Goal: Transaction & Acquisition: Purchase product/service

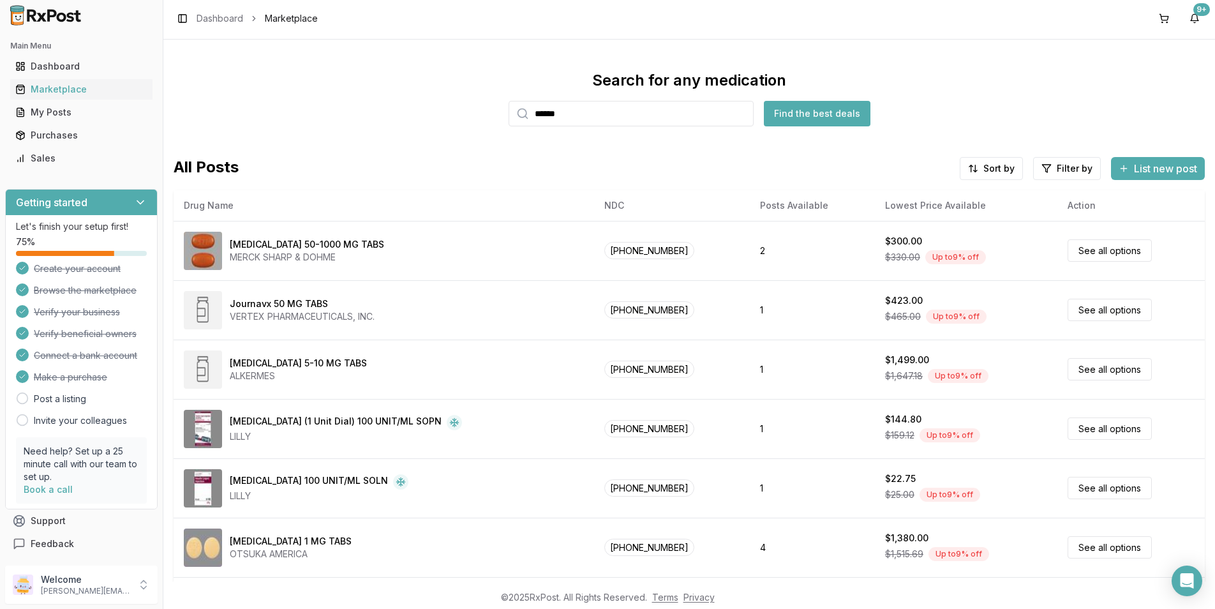
scroll to position [383, 0]
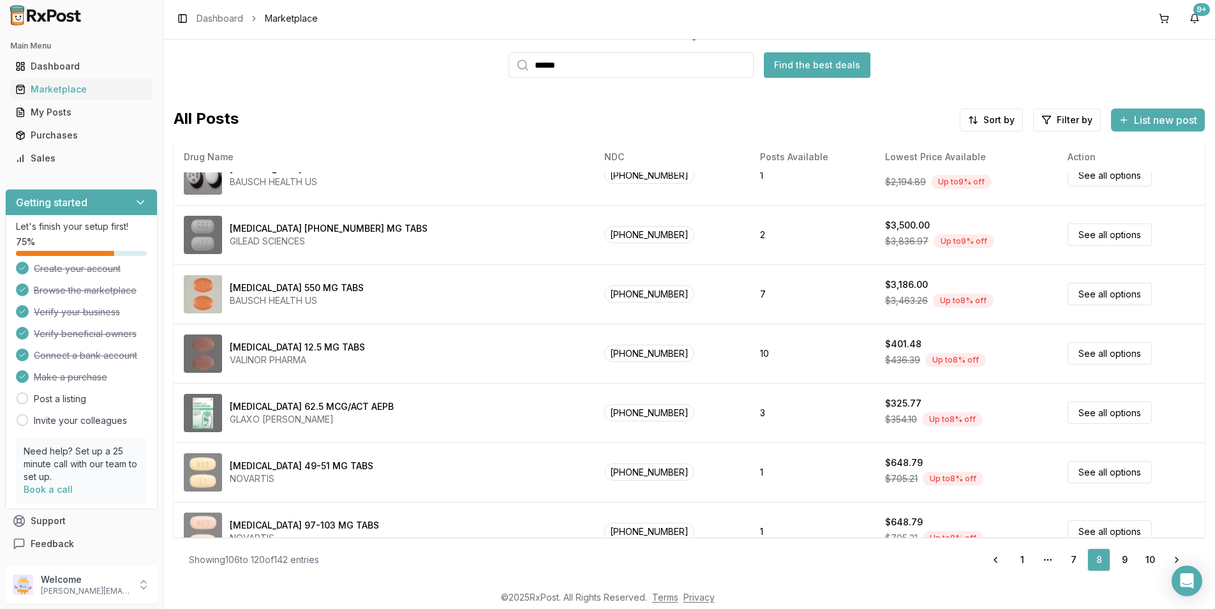
drag, startPoint x: 571, startPoint y: 63, endPoint x: 498, endPoint y: 66, distance: 72.8
click at [498, 66] on div "Search for any medication ****** Find the best deals" at bounding box center [689, 50] width 1031 height 56
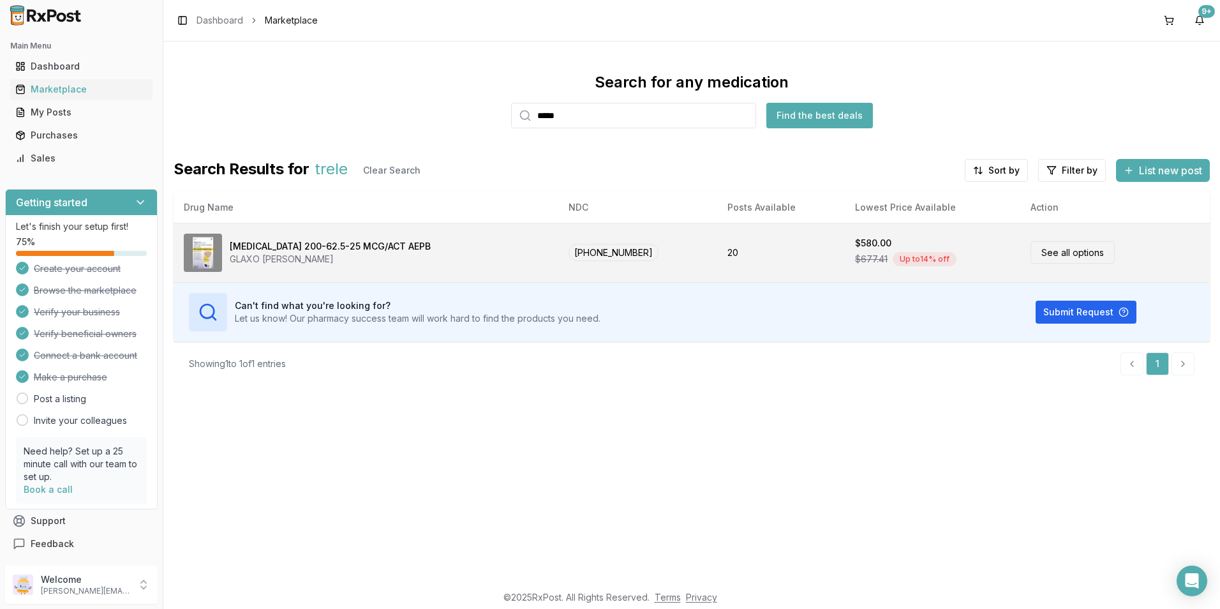
type input "*****"
click at [1040, 247] on link "See all options" at bounding box center [1073, 252] width 84 height 22
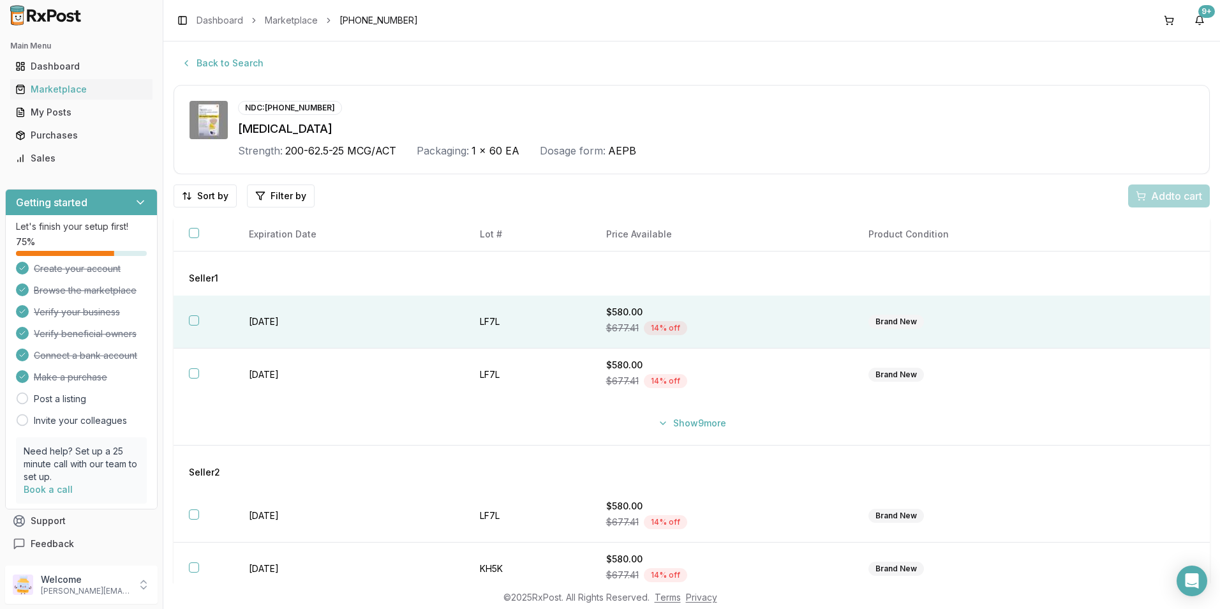
click at [190, 324] on button "button" at bounding box center [194, 320] width 10 height 10
click at [1171, 196] on span "Add 1 to cart" at bounding box center [1175, 195] width 56 height 15
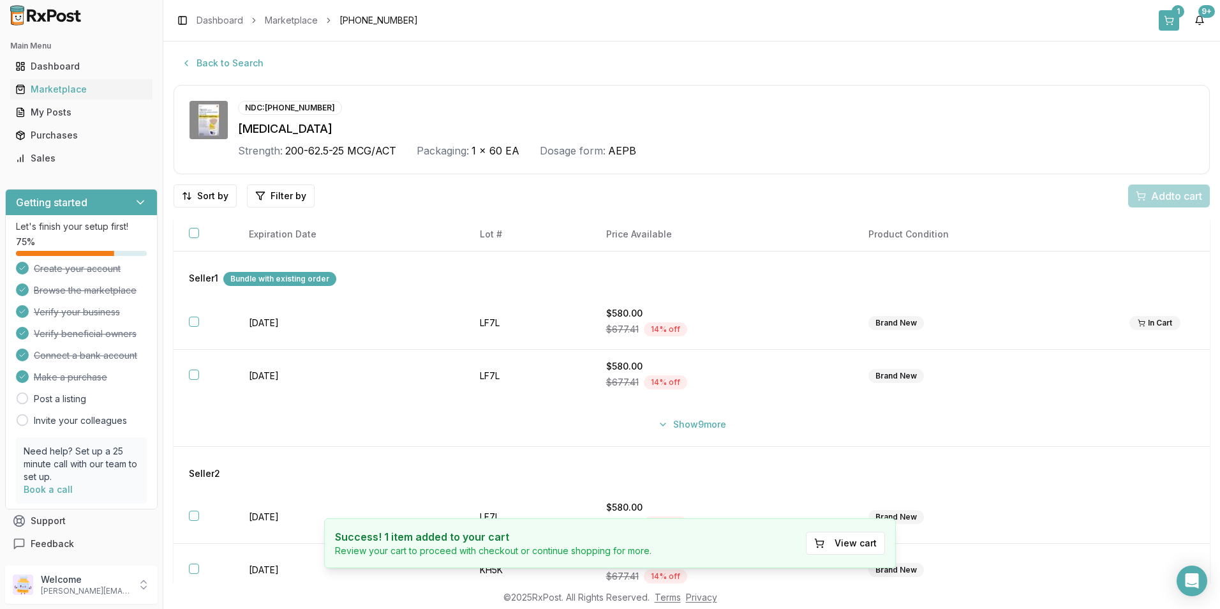
click at [1169, 14] on button "1" at bounding box center [1169, 20] width 20 height 20
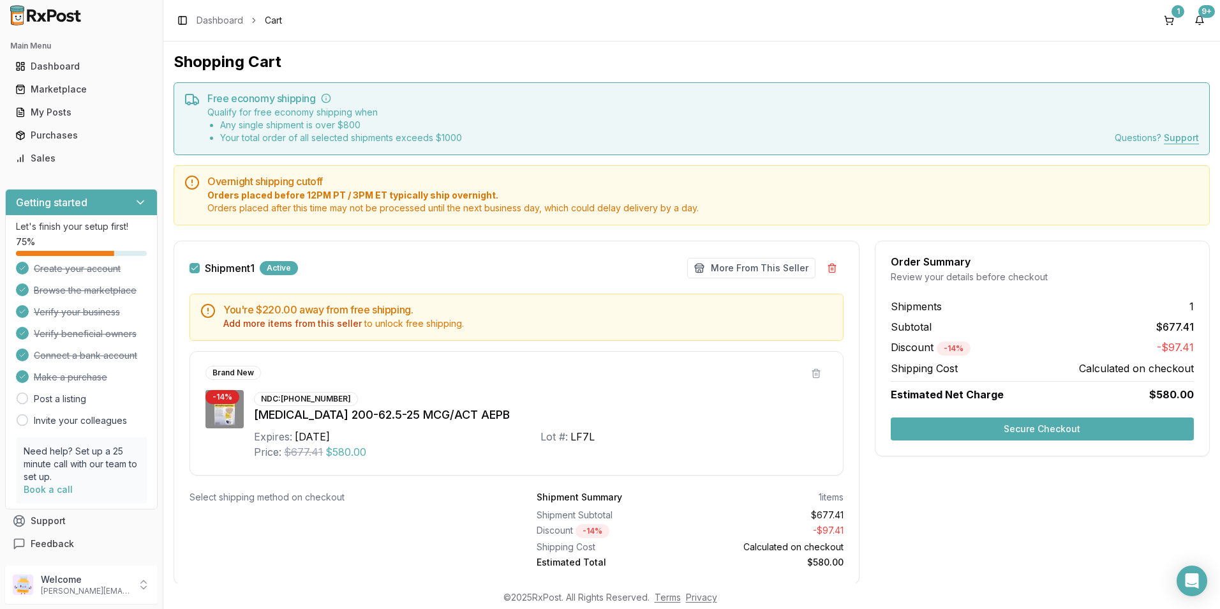
click at [1051, 427] on button "Secure Checkout" at bounding box center [1042, 428] width 303 height 23
click at [288, 318] on button "Add more items from this seller" at bounding box center [292, 323] width 138 height 13
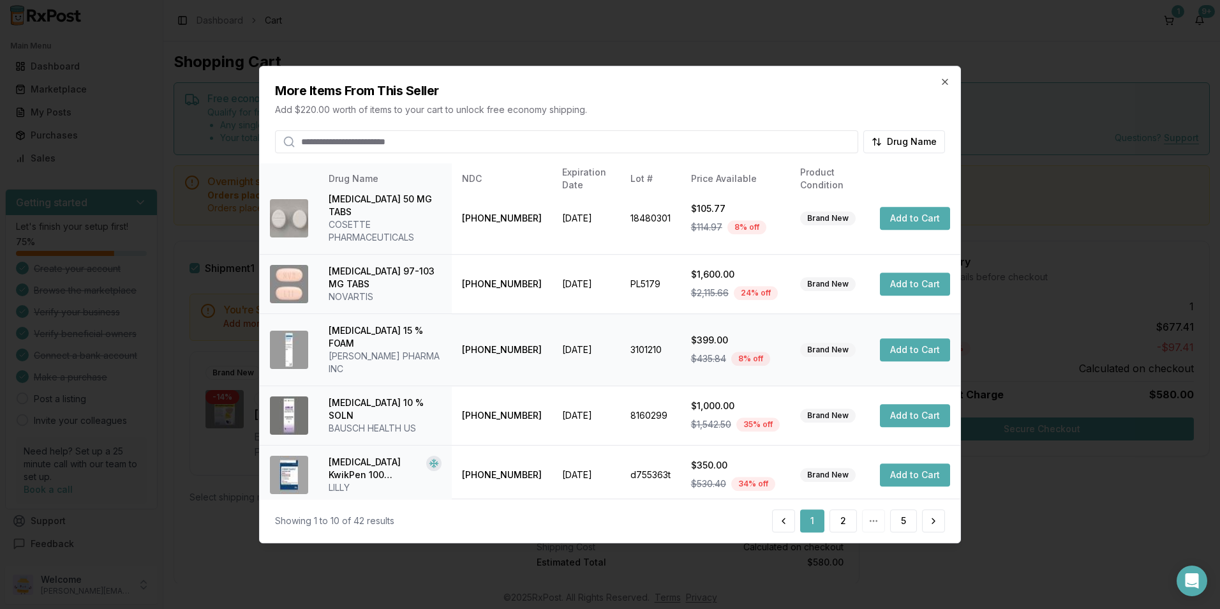
scroll to position [289, 0]
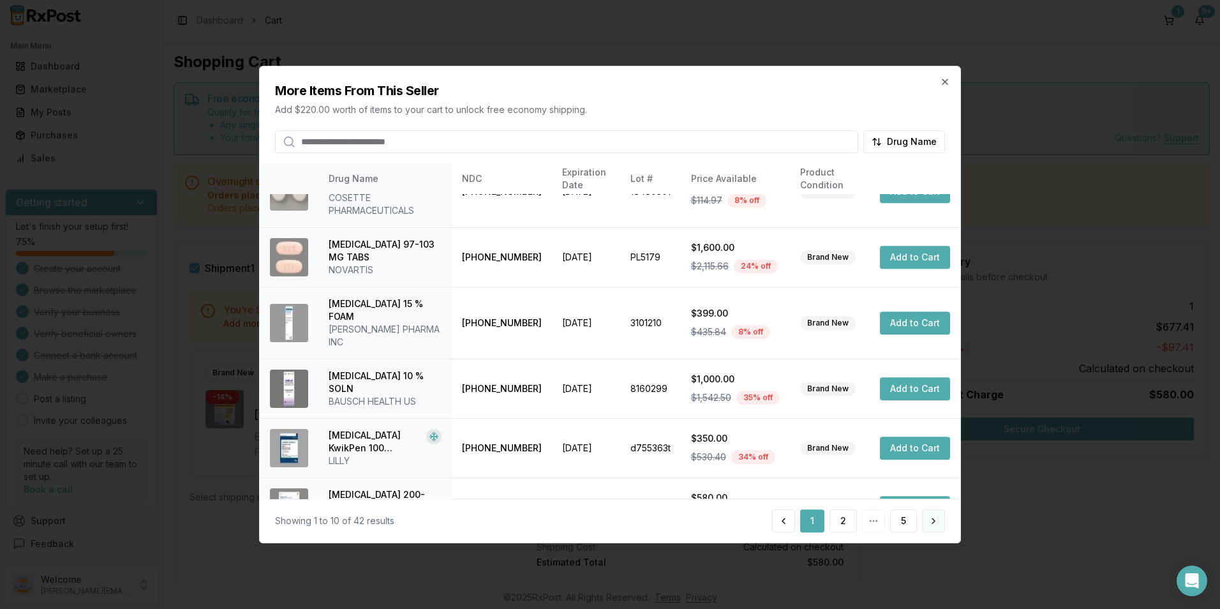
click at [936, 525] on button at bounding box center [933, 520] width 23 height 23
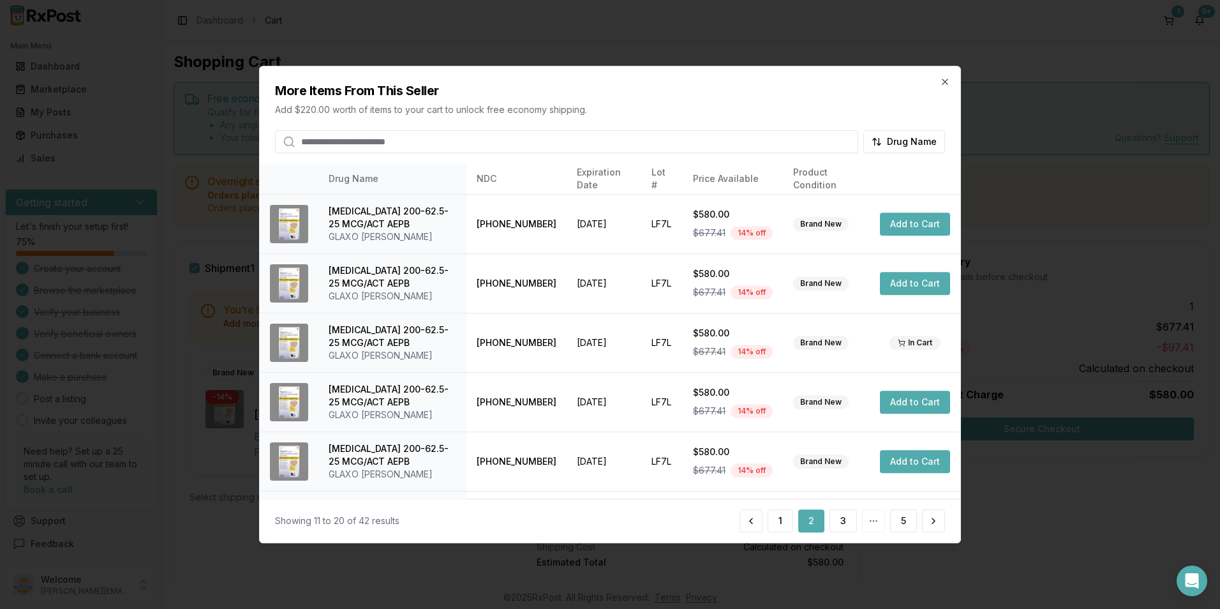
click at [936, 525] on button at bounding box center [933, 520] width 23 height 23
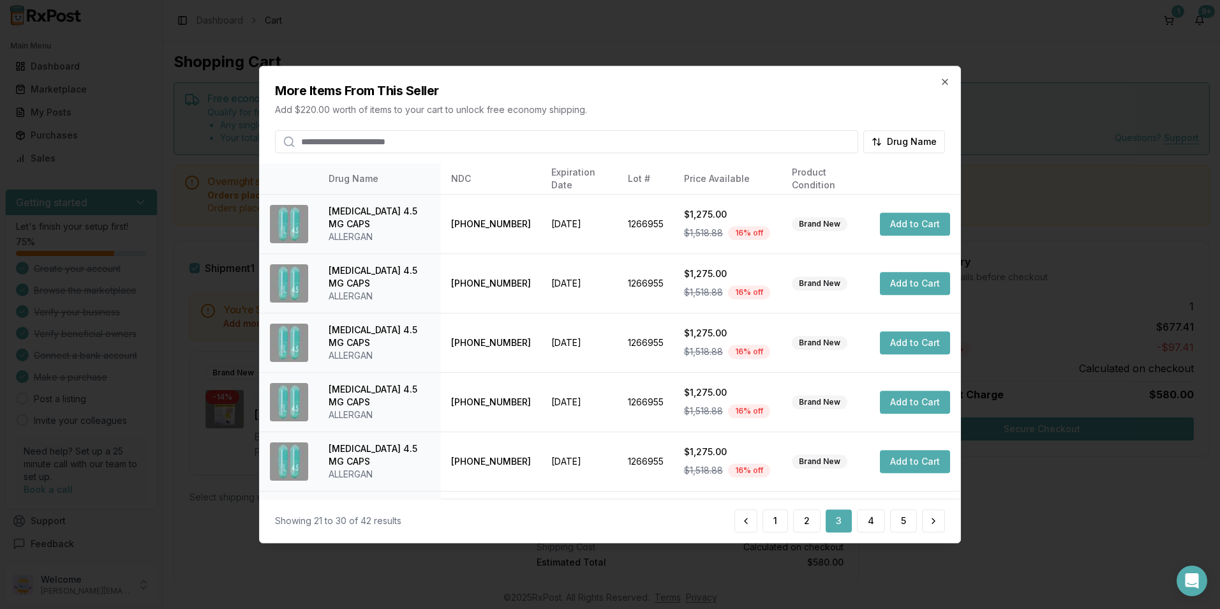
click at [936, 525] on button at bounding box center [933, 520] width 23 height 23
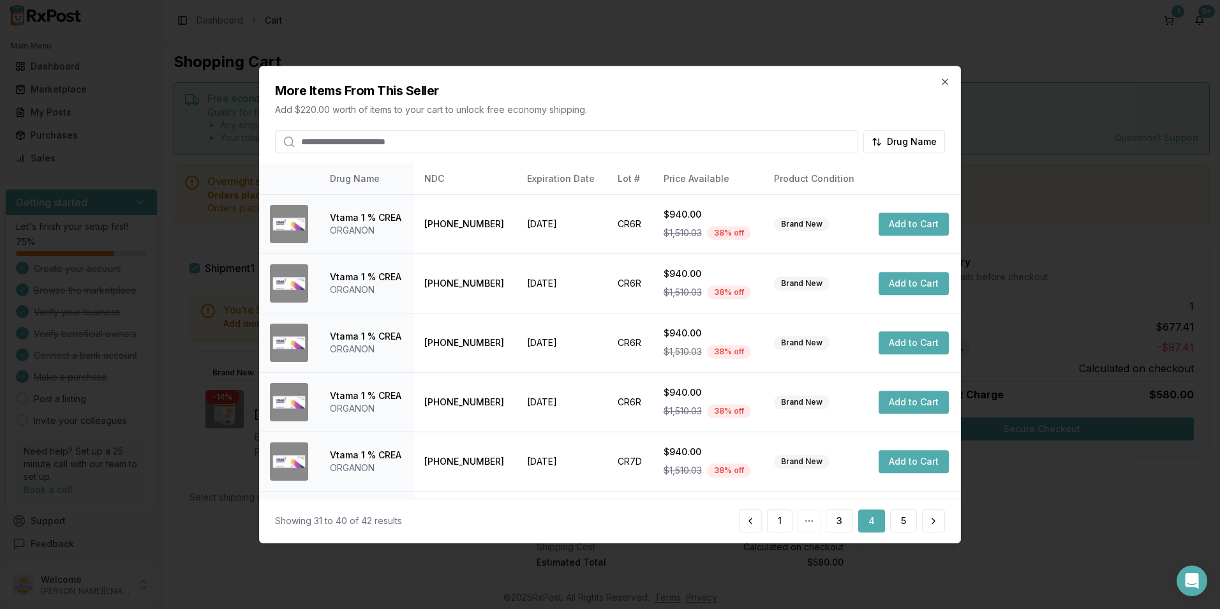
click at [936, 525] on button at bounding box center [933, 520] width 23 height 23
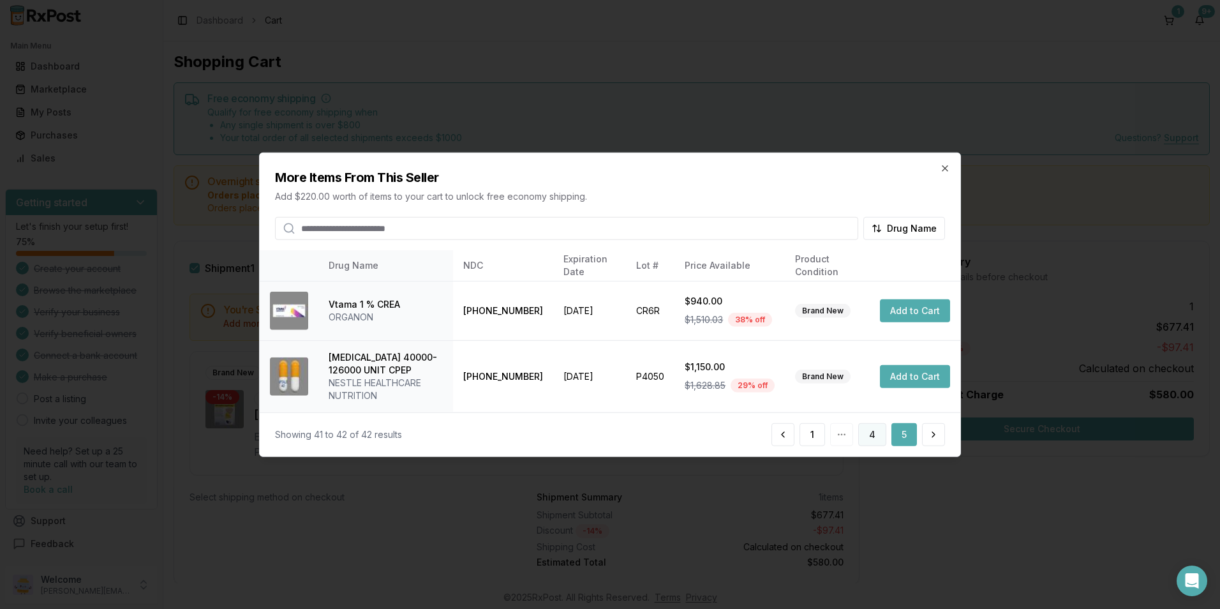
click at [864, 431] on button "4" at bounding box center [872, 434] width 28 height 23
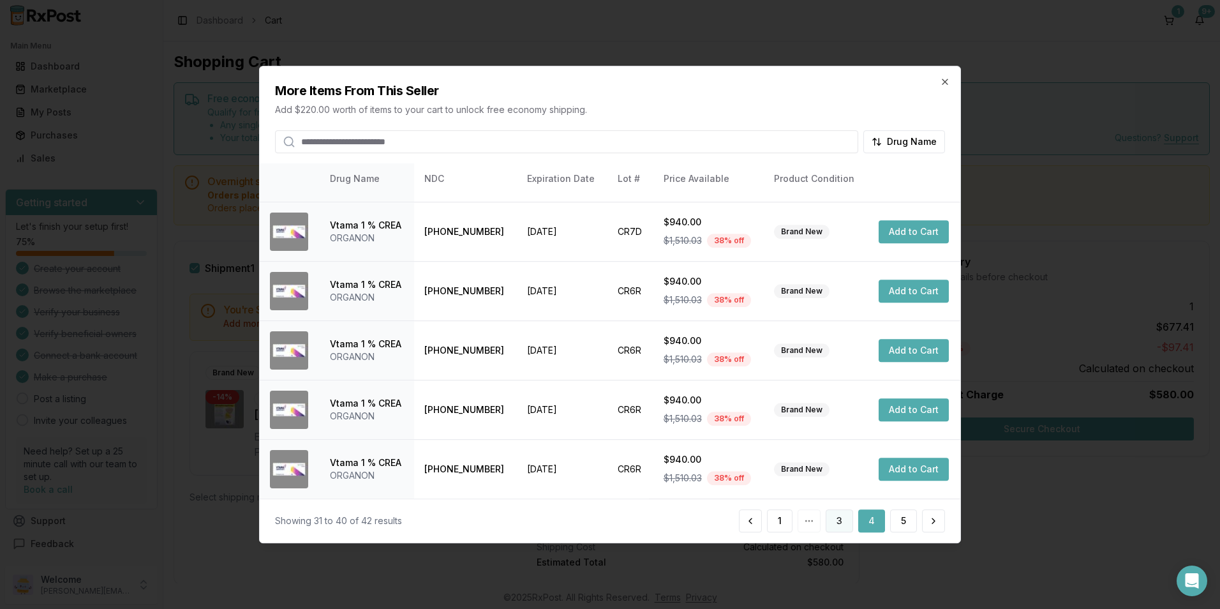
click at [835, 522] on button "3" at bounding box center [839, 520] width 27 height 23
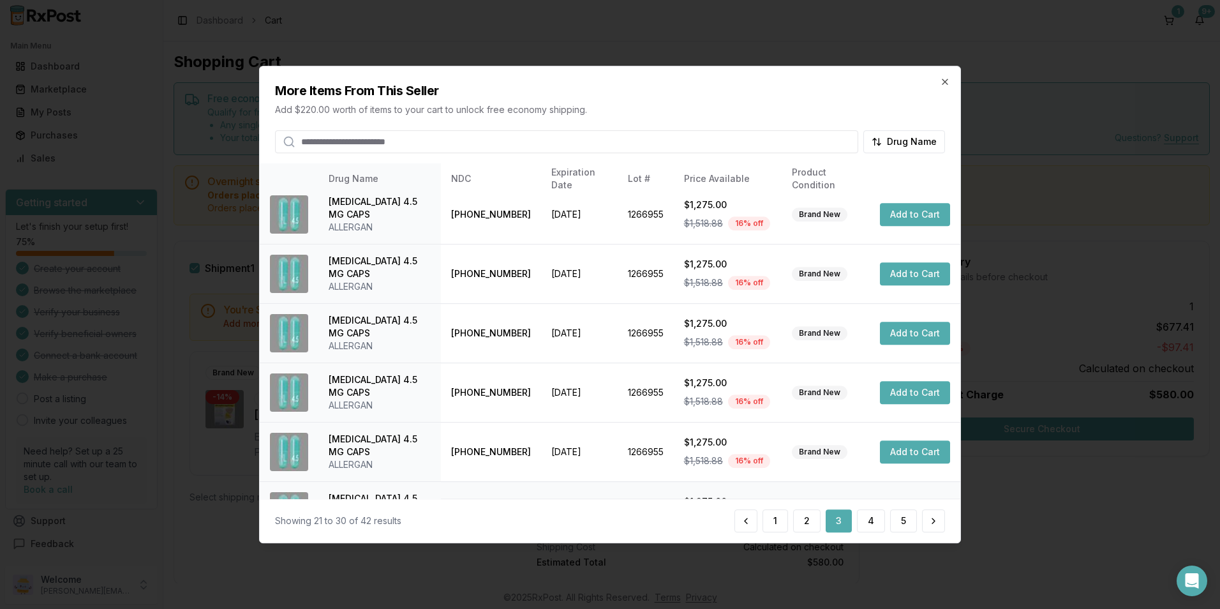
scroll to position [0, 0]
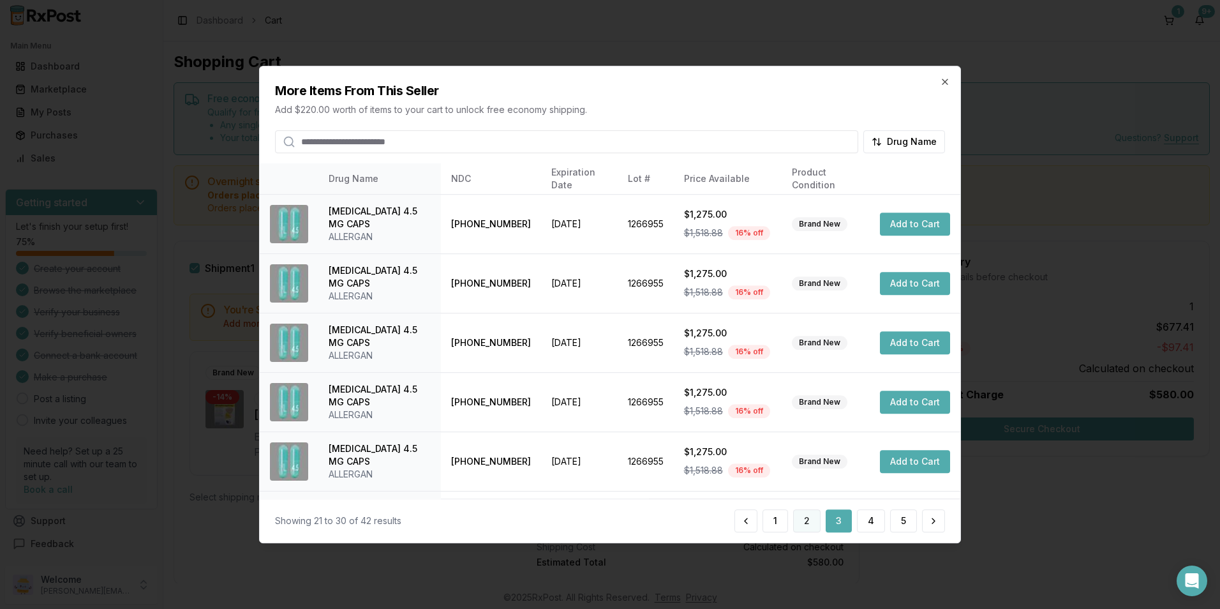
click at [812, 515] on button "2" at bounding box center [806, 520] width 27 height 23
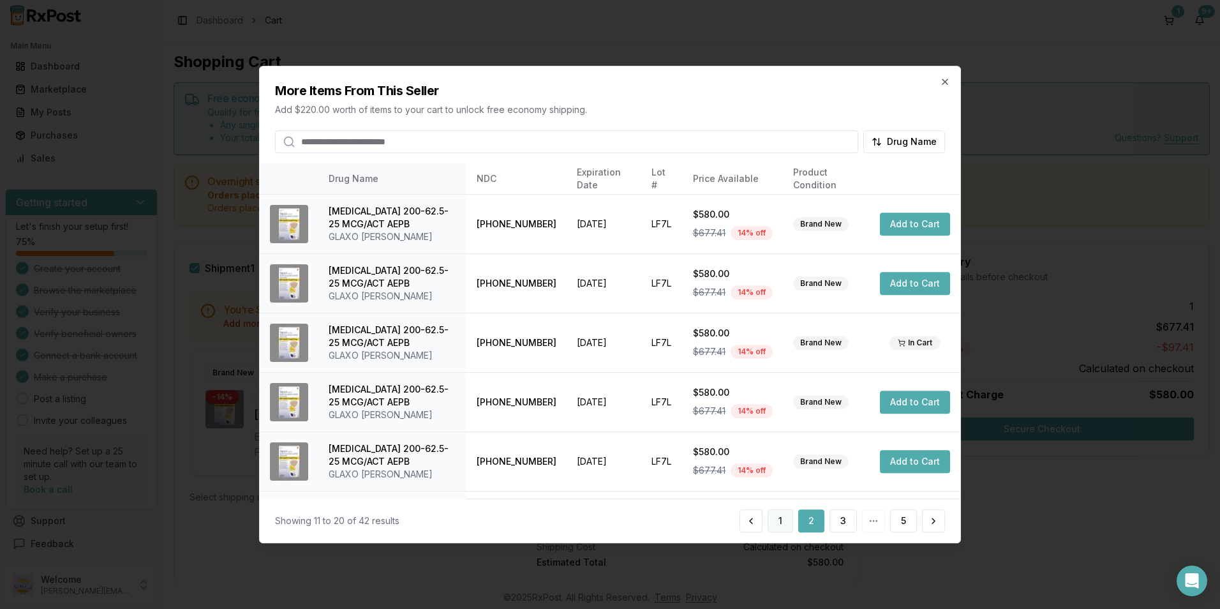
click at [777, 520] on button "1" at bounding box center [781, 520] width 26 height 23
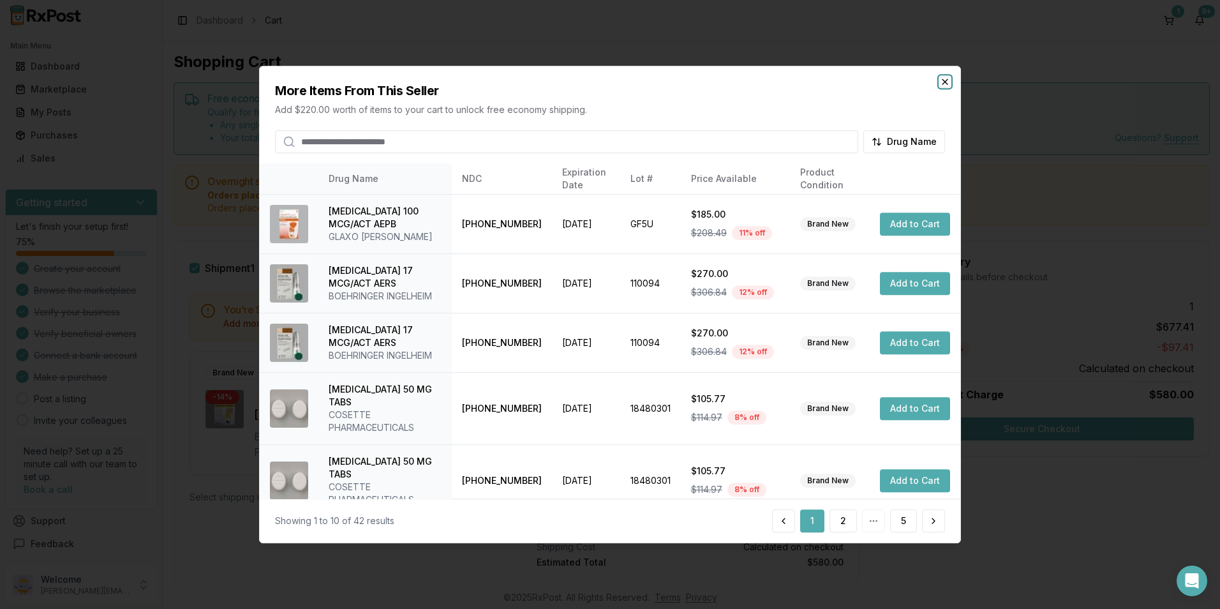
click at [945, 82] on icon "button" at bounding box center [945, 81] width 5 height 5
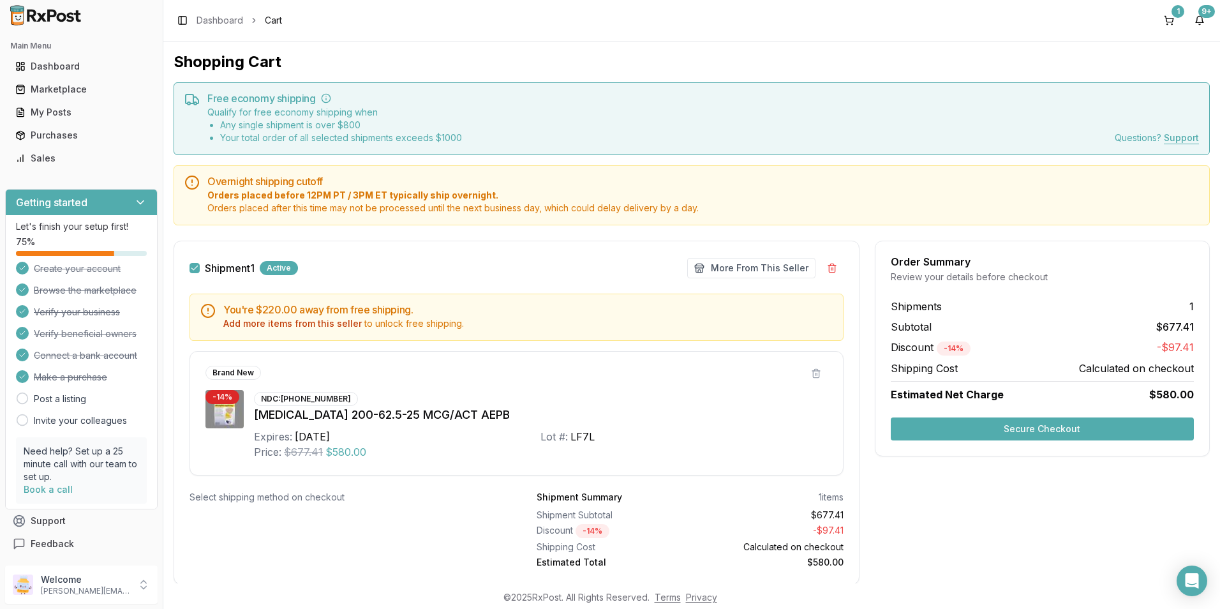
click at [972, 428] on button "Secure Checkout" at bounding box center [1042, 428] width 303 height 23
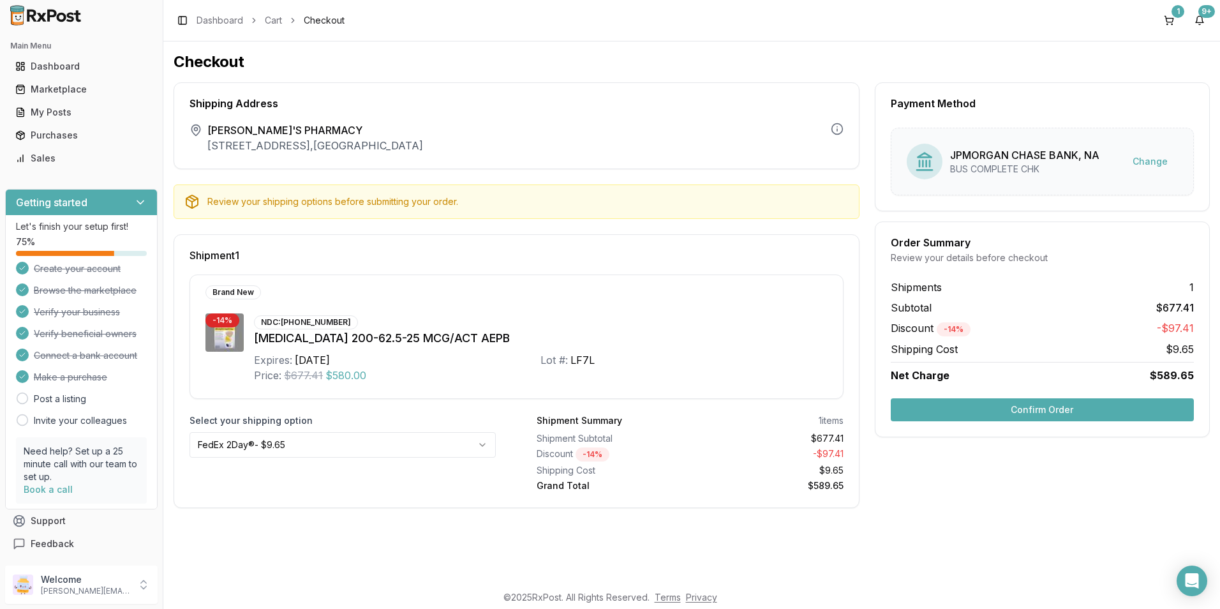
click at [981, 408] on button "Confirm Order" at bounding box center [1042, 409] width 303 height 23
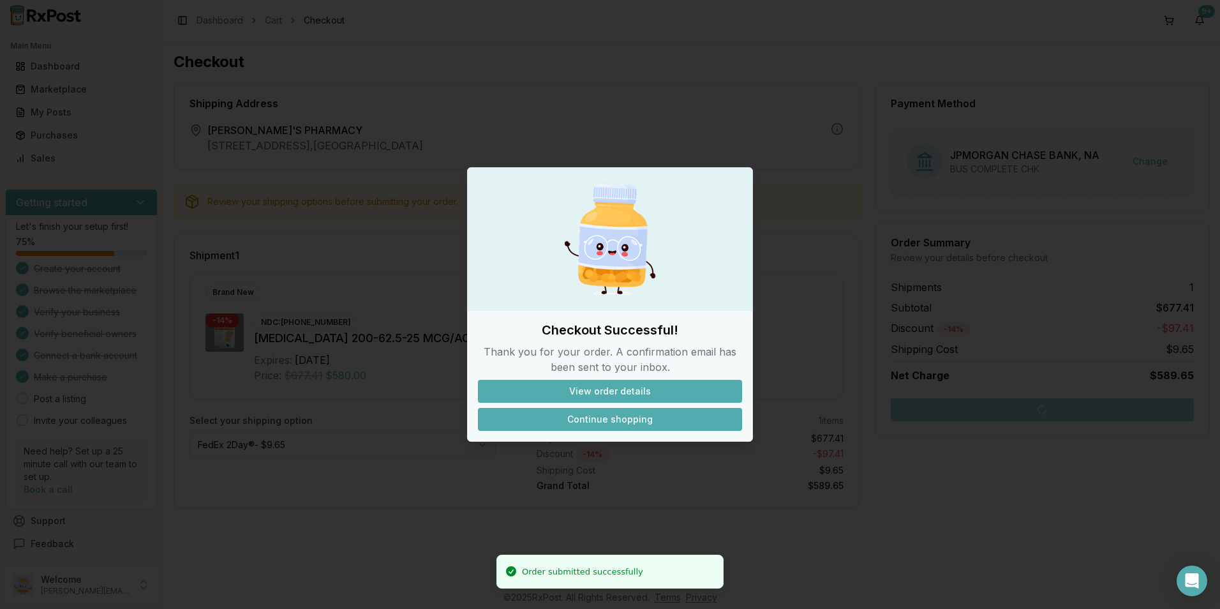
click at [616, 419] on button "Continue shopping" at bounding box center [610, 419] width 264 height 23
